Goal: Task Accomplishment & Management: Manage account settings

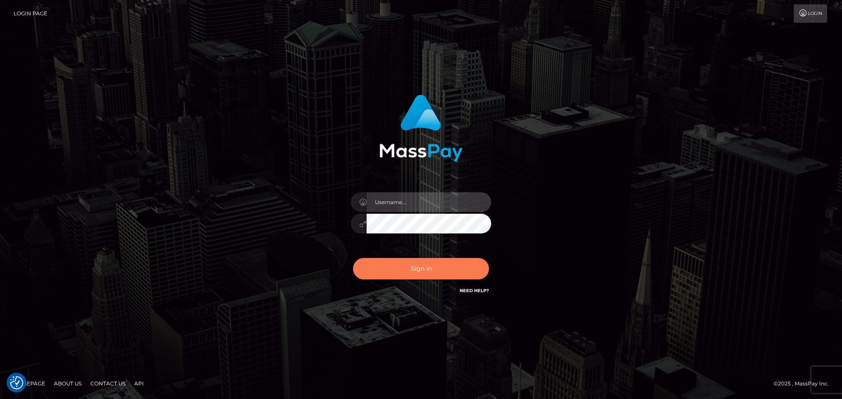
type input "Bedis"
click at [453, 276] on button "Sign in" at bounding box center [421, 268] width 136 height 21
type input "Bedis"
click at [435, 269] on button "Sign in" at bounding box center [421, 268] width 136 height 21
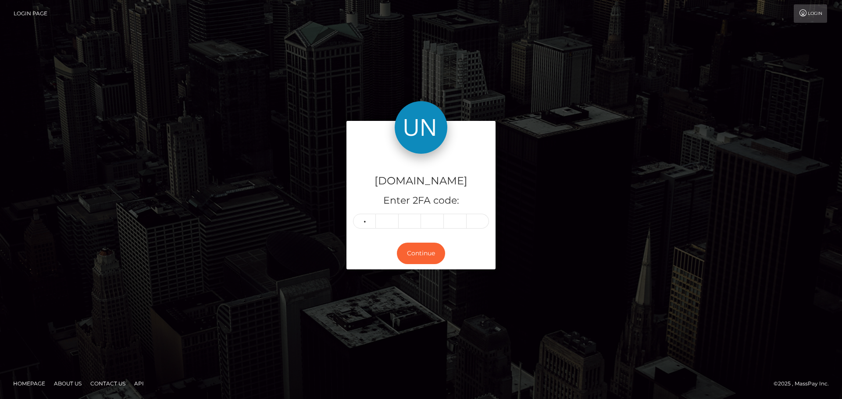
type input "7"
type input "2"
type input "6"
type input "0"
type input "1"
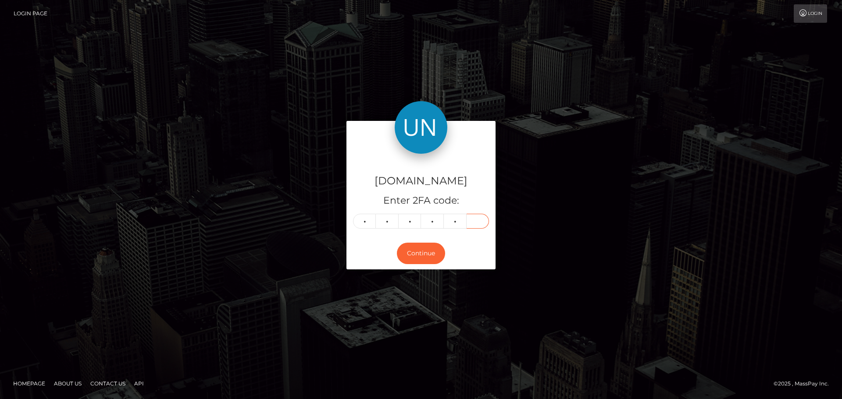
type input "1"
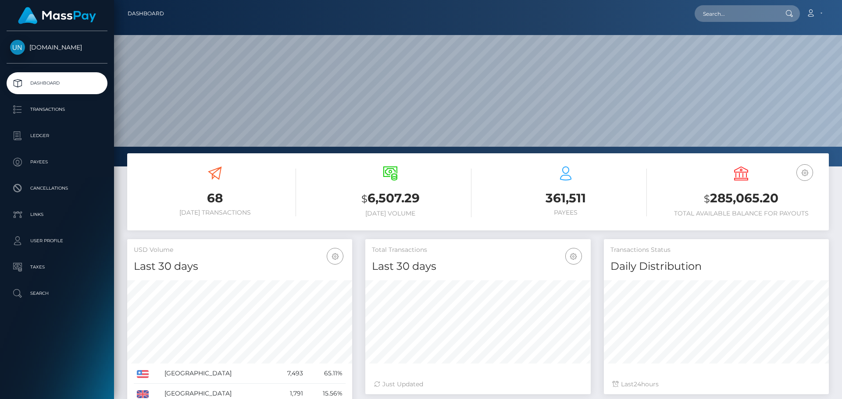
scroll to position [156, 225]
